Goal: Information Seeking & Learning: Find specific fact

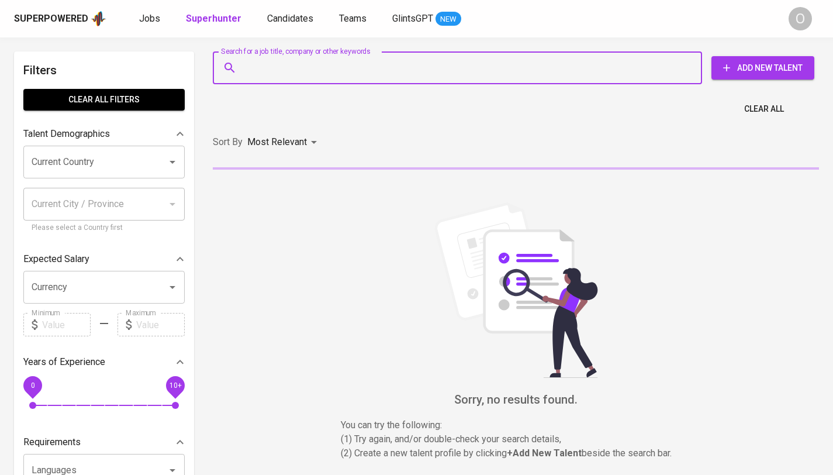
click at [390, 63] on input "Search for a job title, company or other keywords" at bounding box center [461, 68] width 438 height 22
paste input "[EMAIL_ADDRESS][DOMAIN_NAME]"
type input "[EMAIL_ADDRESS][DOMAIN_NAME]"
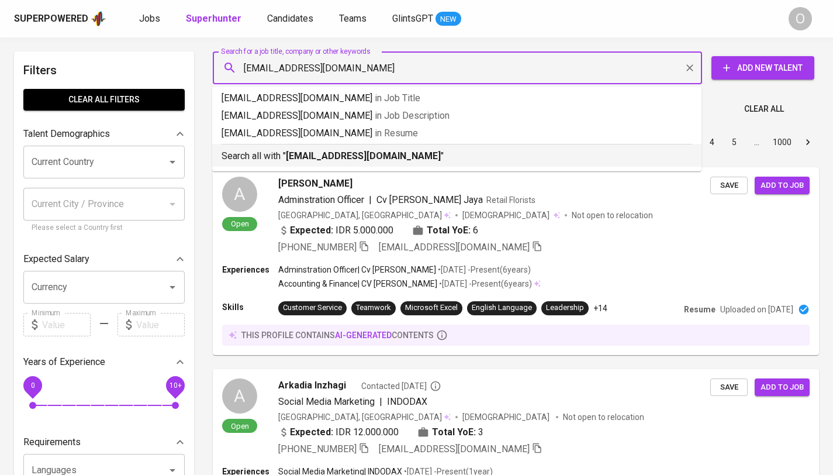
click at [323, 154] on b "[EMAIL_ADDRESS][DOMAIN_NAME]" at bounding box center [363, 155] width 155 height 11
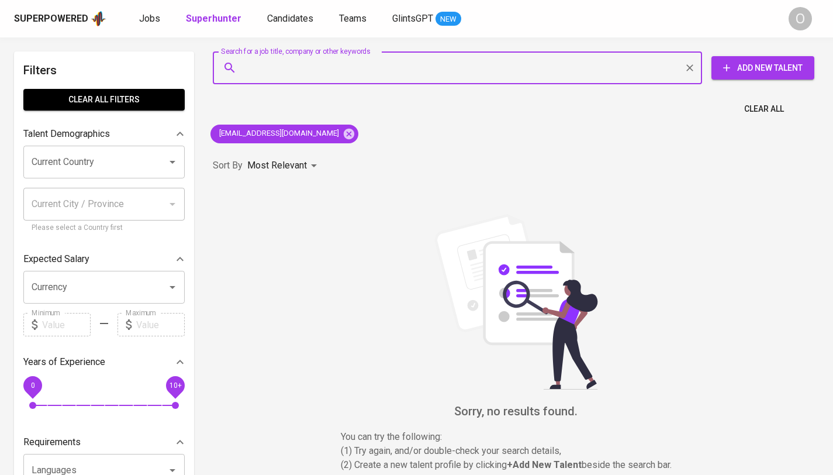
paste input "PT. NORD Drivesystems [GEOGRAPHIC_DATA]"
type input "PT. NORD Drivesystems [GEOGRAPHIC_DATA]"
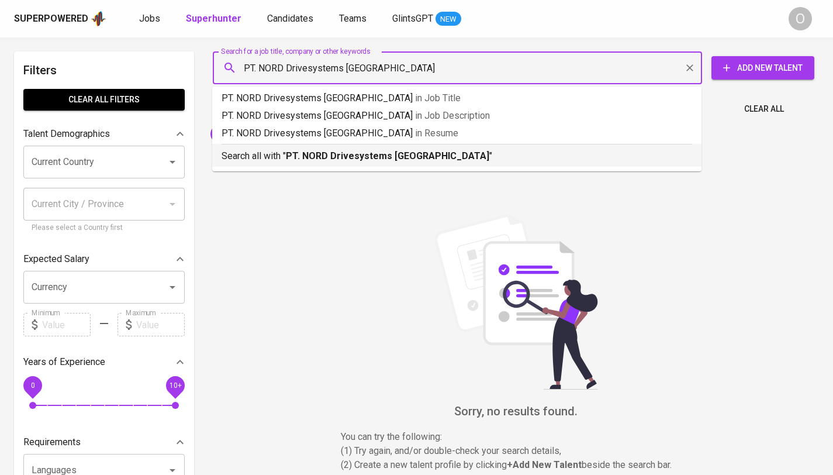
click at [282, 160] on p "Search all with " PT. NORD Drivesystems [GEOGRAPHIC_DATA] "" at bounding box center [457, 156] width 471 height 14
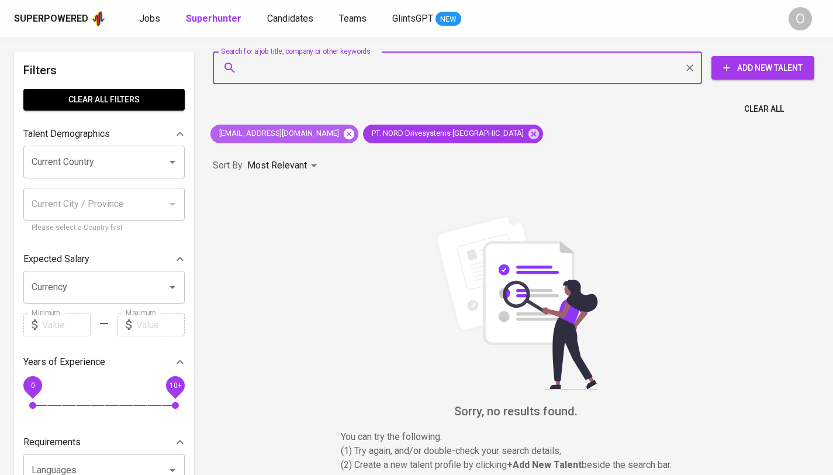
click at [344, 132] on icon at bounding box center [349, 133] width 11 height 11
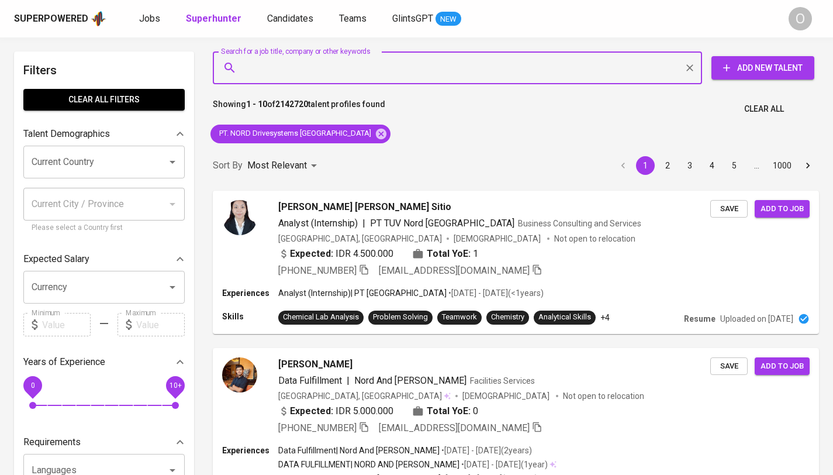
click at [455, 61] on input "Search for a job title, company or other keywords" at bounding box center [461, 68] width 438 height 22
paste input "[EMAIL_ADDRESS][DOMAIN_NAME]"
type input "[EMAIL_ADDRESS][DOMAIN_NAME]"
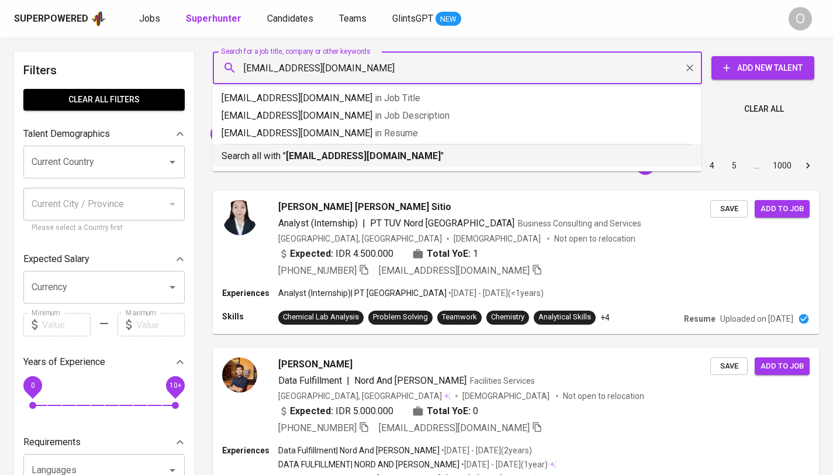
click at [363, 149] on p "Search all with " [EMAIL_ADDRESS][DOMAIN_NAME] "" at bounding box center [457, 156] width 471 height 14
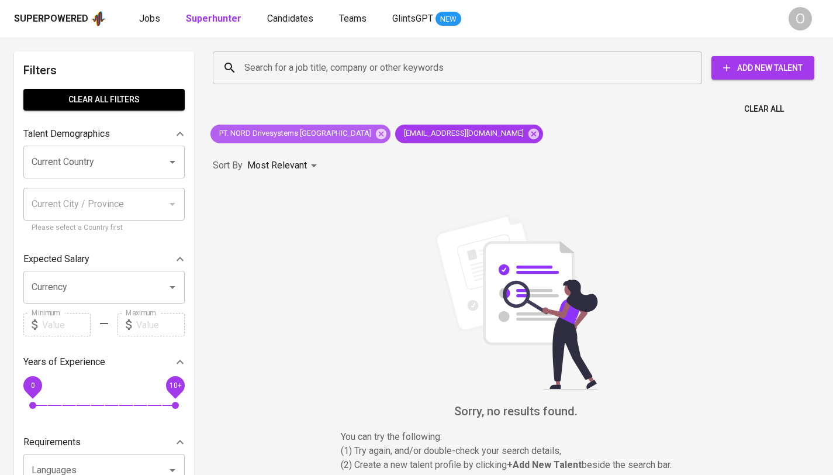
click at [352, 134] on div "PT. NORD Drivesystems [GEOGRAPHIC_DATA]" at bounding box center [301, 134] width 180 height 19
click at [376, 133] on icon at bounding box center [381, 133] width 11 height 11
